Goal: Navigation & Orientation: Understand site structure

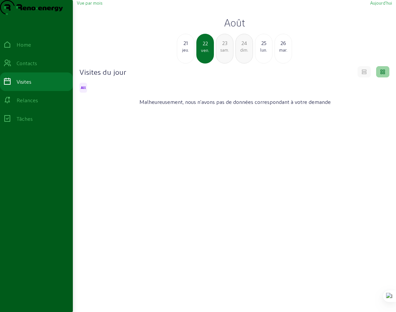
click at [187, 53] on div "jeu." at bounding box center [185, 50] width 17 height 6
click at [185, 47] on div "20" at bounding box center [185, 43] width 17 height 8
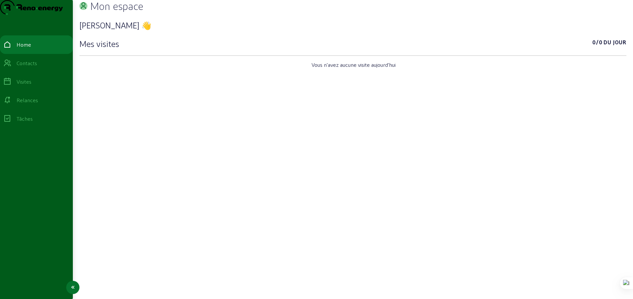
click at [29, 123] on div "Tâches" at bounding box center [25, 119] width 16 height 8
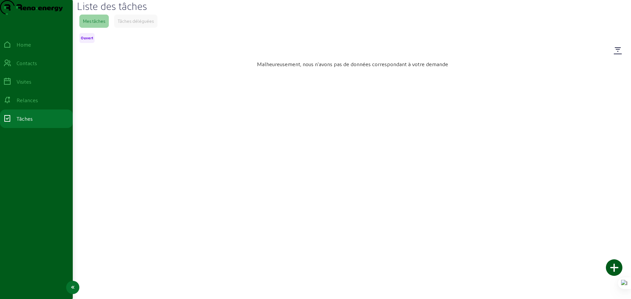
click at [30, 104] on div "Relances" at bounding box center [28, 100] width 22 height 8
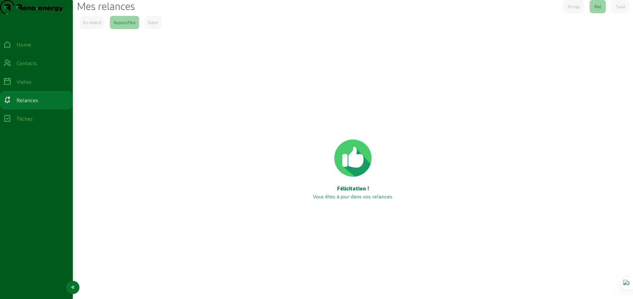
click at [31, 86] on div "Visites" at bounding box center [24, 82] width 15 height 8
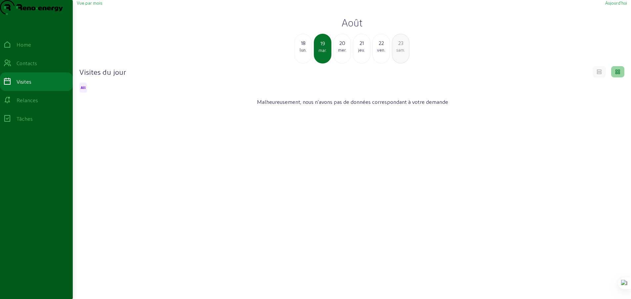
click at [340, 53] on div "mer." at bounding box center [342, 50] width 17 height 6
click at [343, 53] on div "jeu." at bounding box center [342, 50] width 17 height 6
click at [343, 53] on div "ven." at bounding box center [342, 50] width 17 height 6
click at [36, 67] on div "Contacts" at bounding box center [27, 63] width 21 height 8
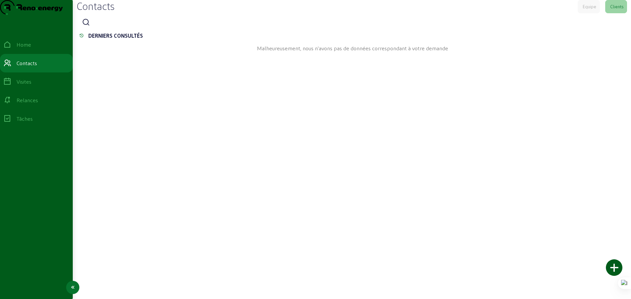
click at [31, 49] on div "Home" at bounding box center [24, 45] width 15 height 8
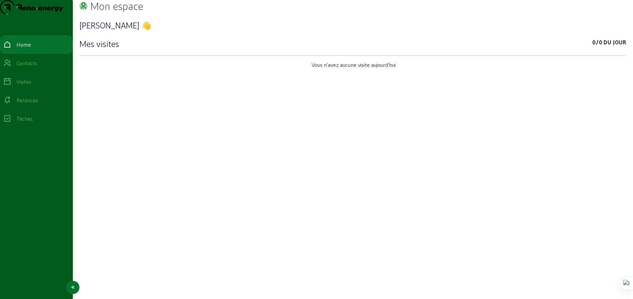
click at [71, 285] on icon at bounding box center [73, 288] width 8 height 8
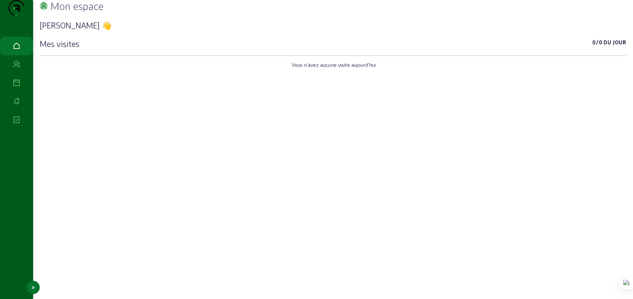
click at [18, 69] on icon at bounding box center [17, 65] width 8 height 8
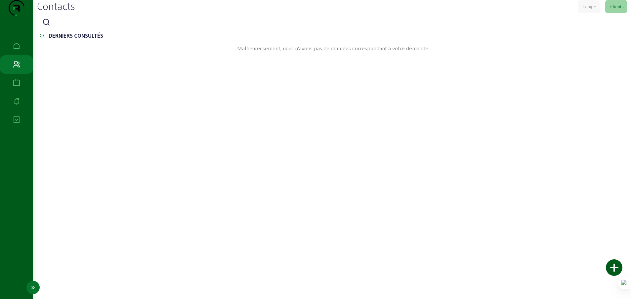
click at [17, 87] on icon at bounding box center [17, 83] width 8 height 8
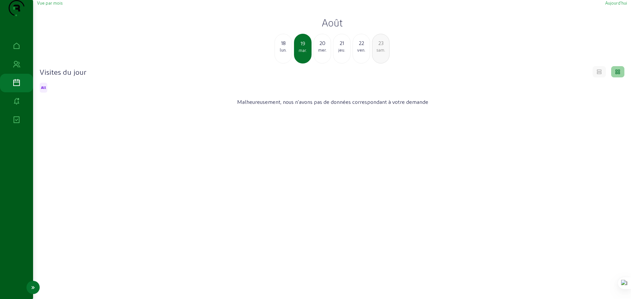
click at [17, 106] on icon at bounding box center [17, 102] width 8 height 8
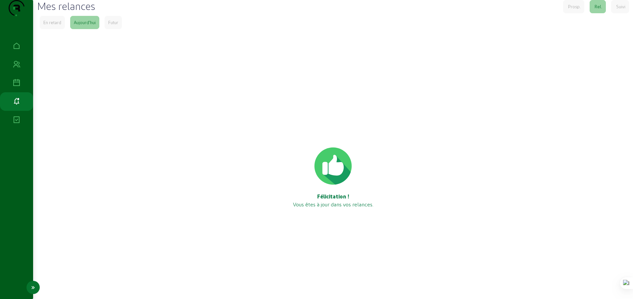
click at [17, 124] on icon at bounding box center [17, 120] width 8 height 8
